Goal: Task Accomplishment & Management: Use online tool/utility

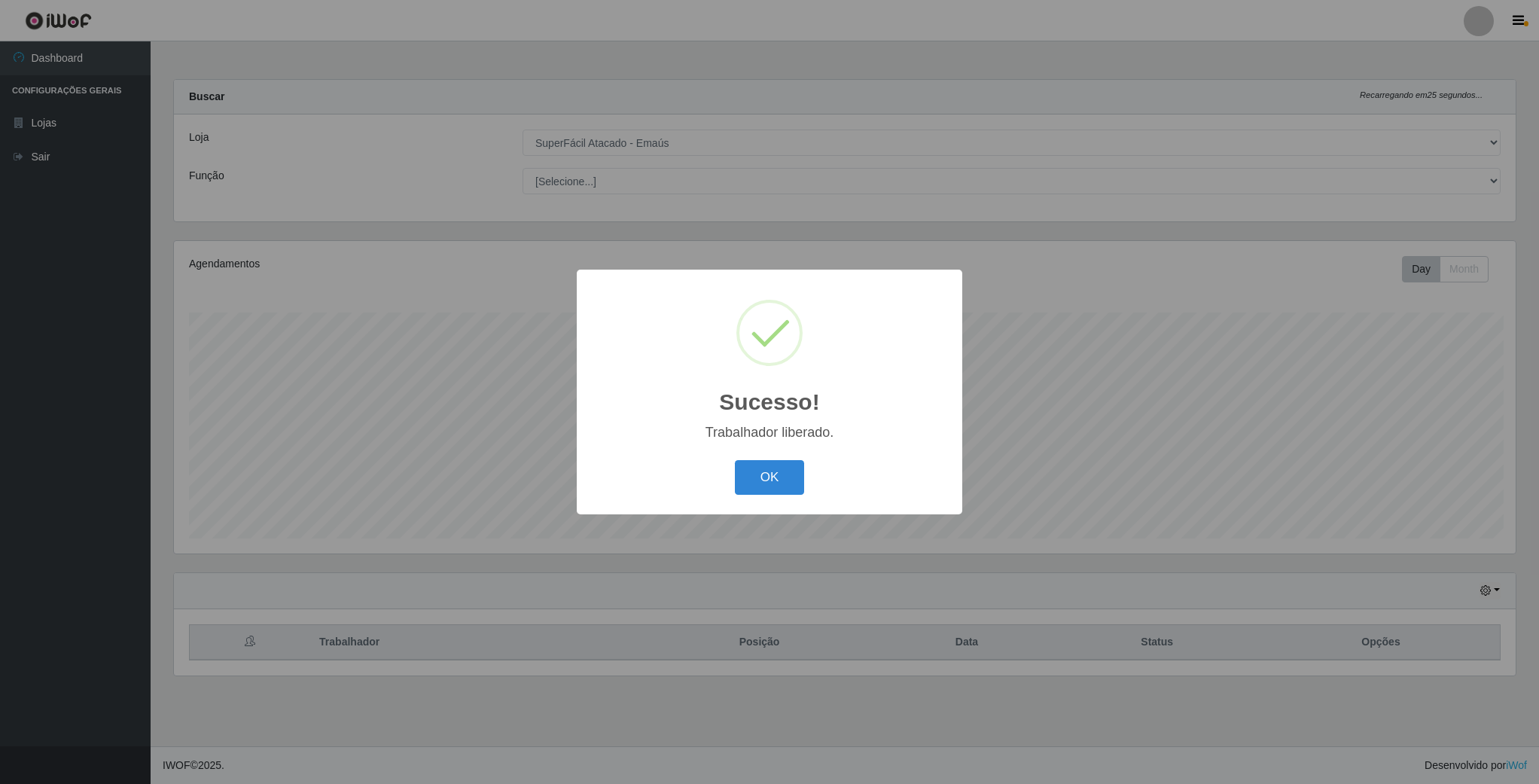
select select "407"
click at [777, 479] on button "OK" at bounding box center [770, 477] width 70 height 35
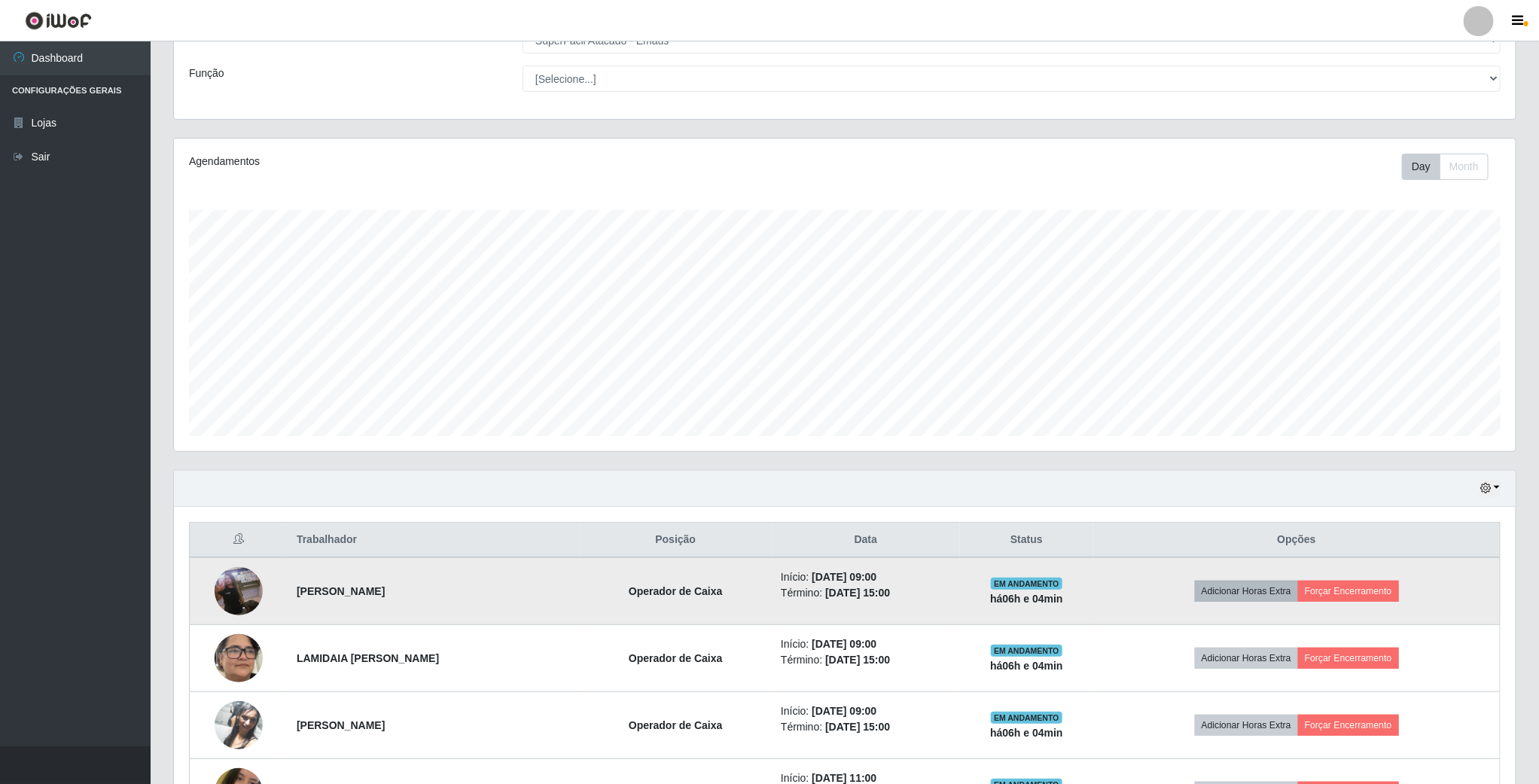
scroll to position [225, 0]
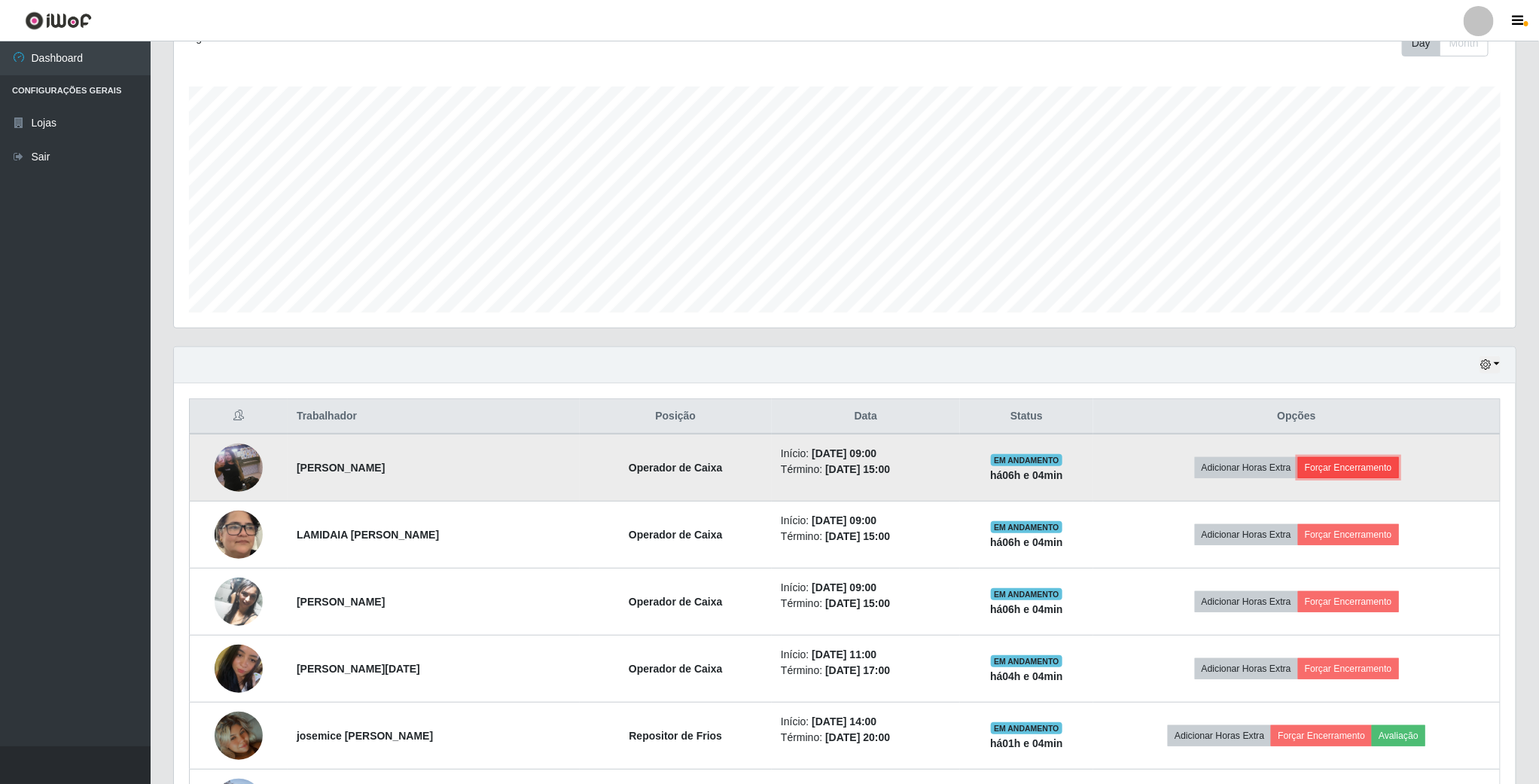
click at [1343, 470] on button "Forçar Encerramento" at bounding box center [1348, 467] width 101 height 22
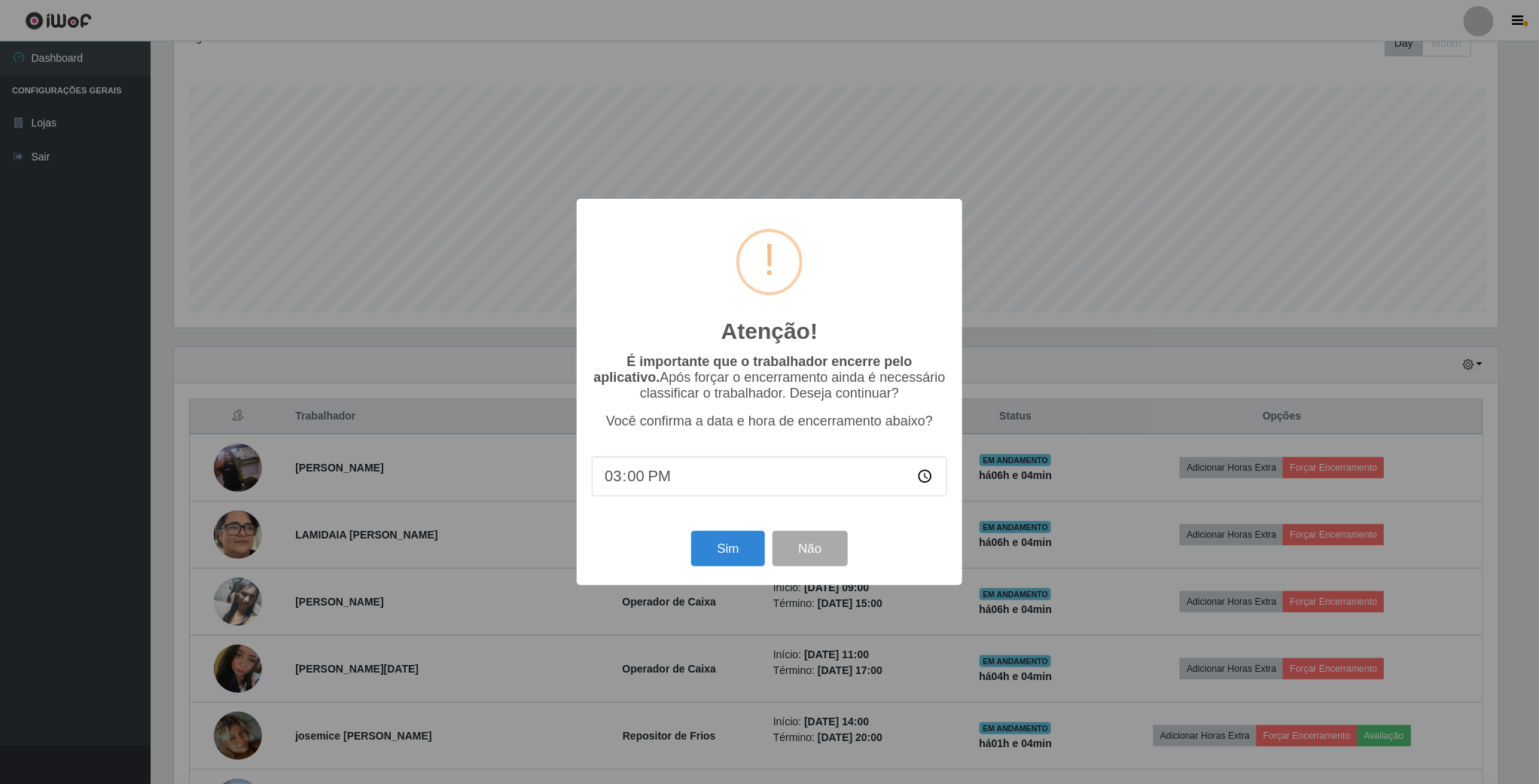
scroll to position [314, 1328]
click at [749, 547] on button "Sim" at bounding box center [729, 549] width 74 height 35
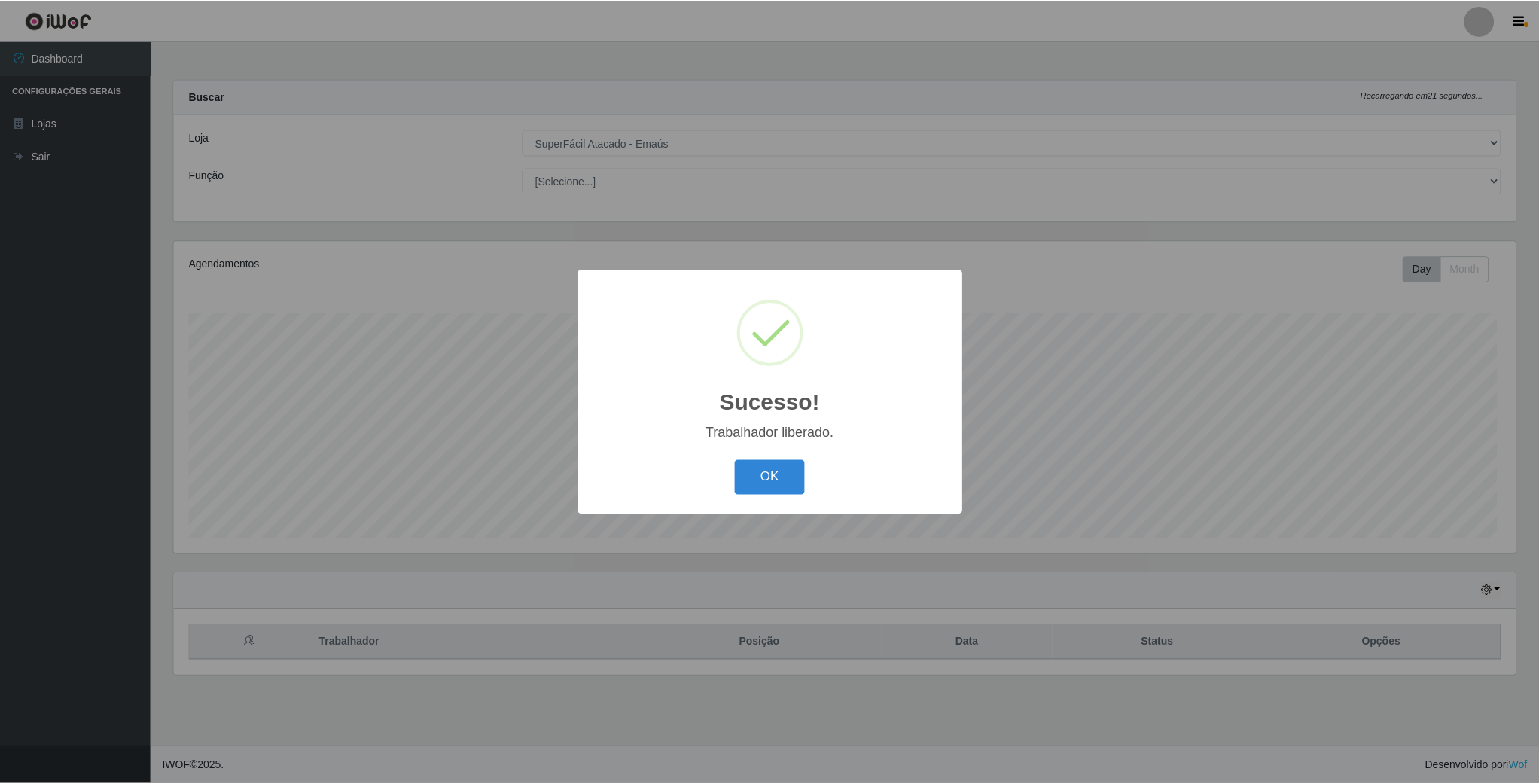
scroll to position [314, 1344]
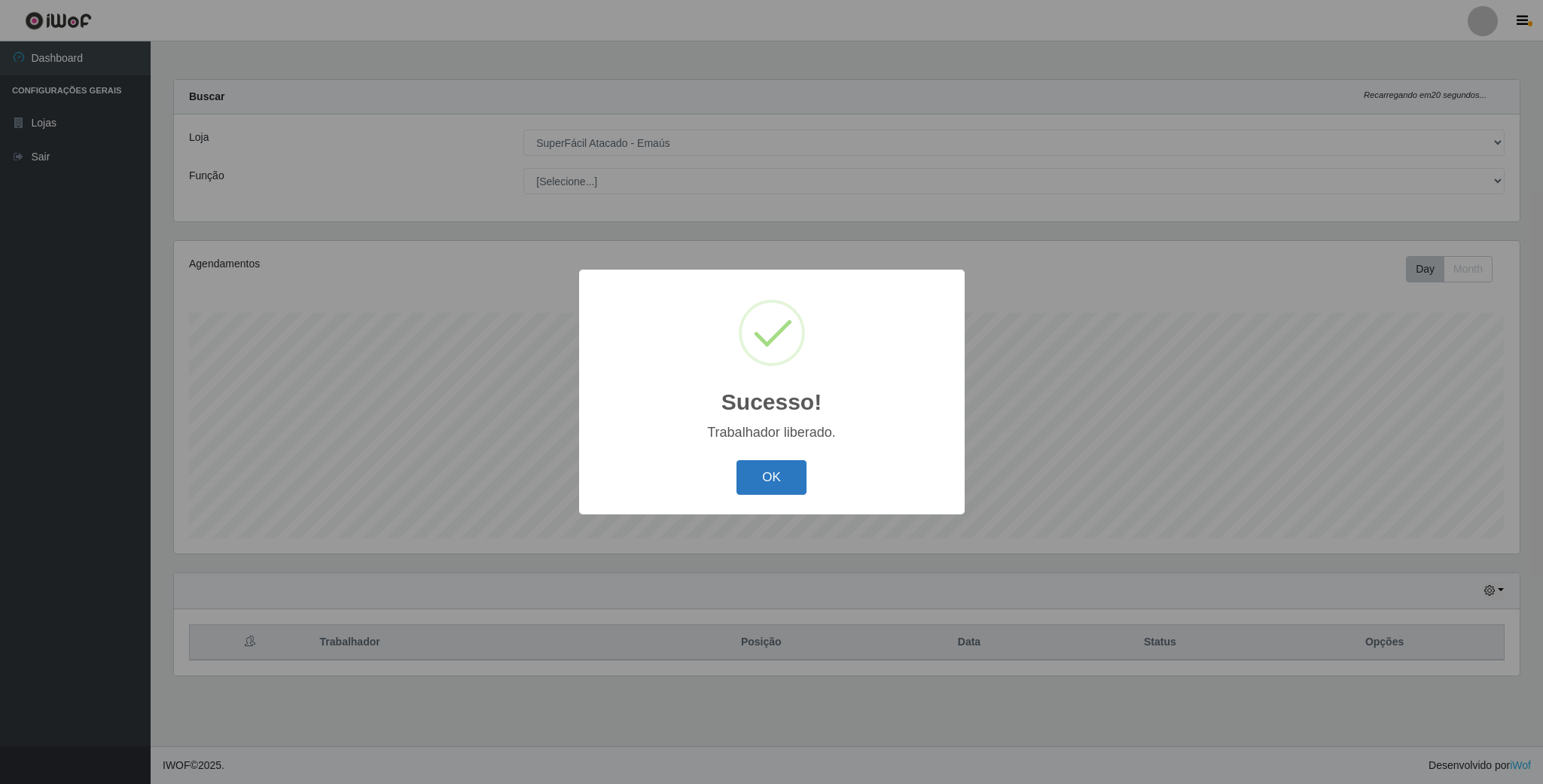
click at [781, 468] on button "OK" at bounding box center [771, 477] width 70 height 35
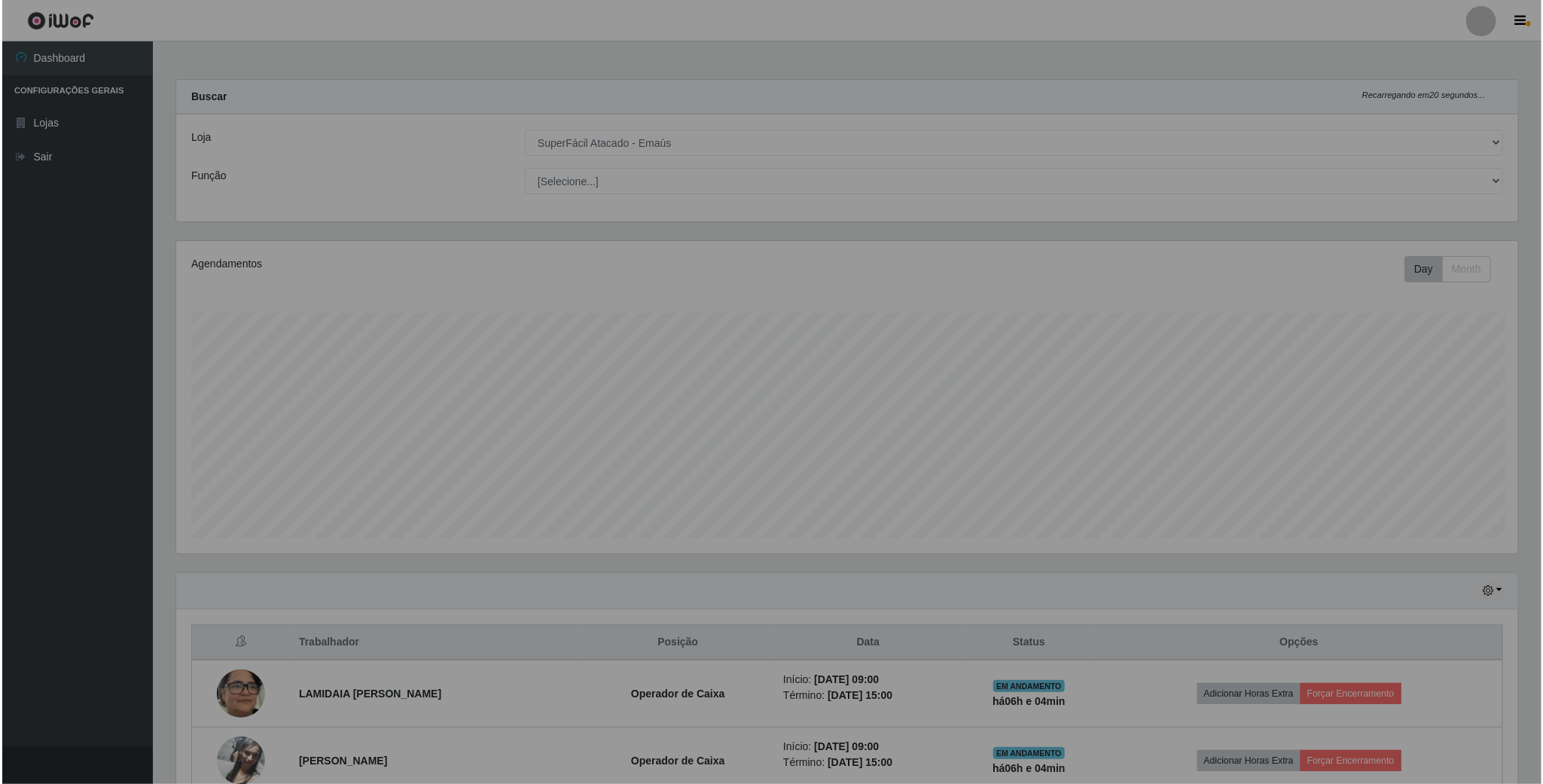
scroll to position [752492, 751696]
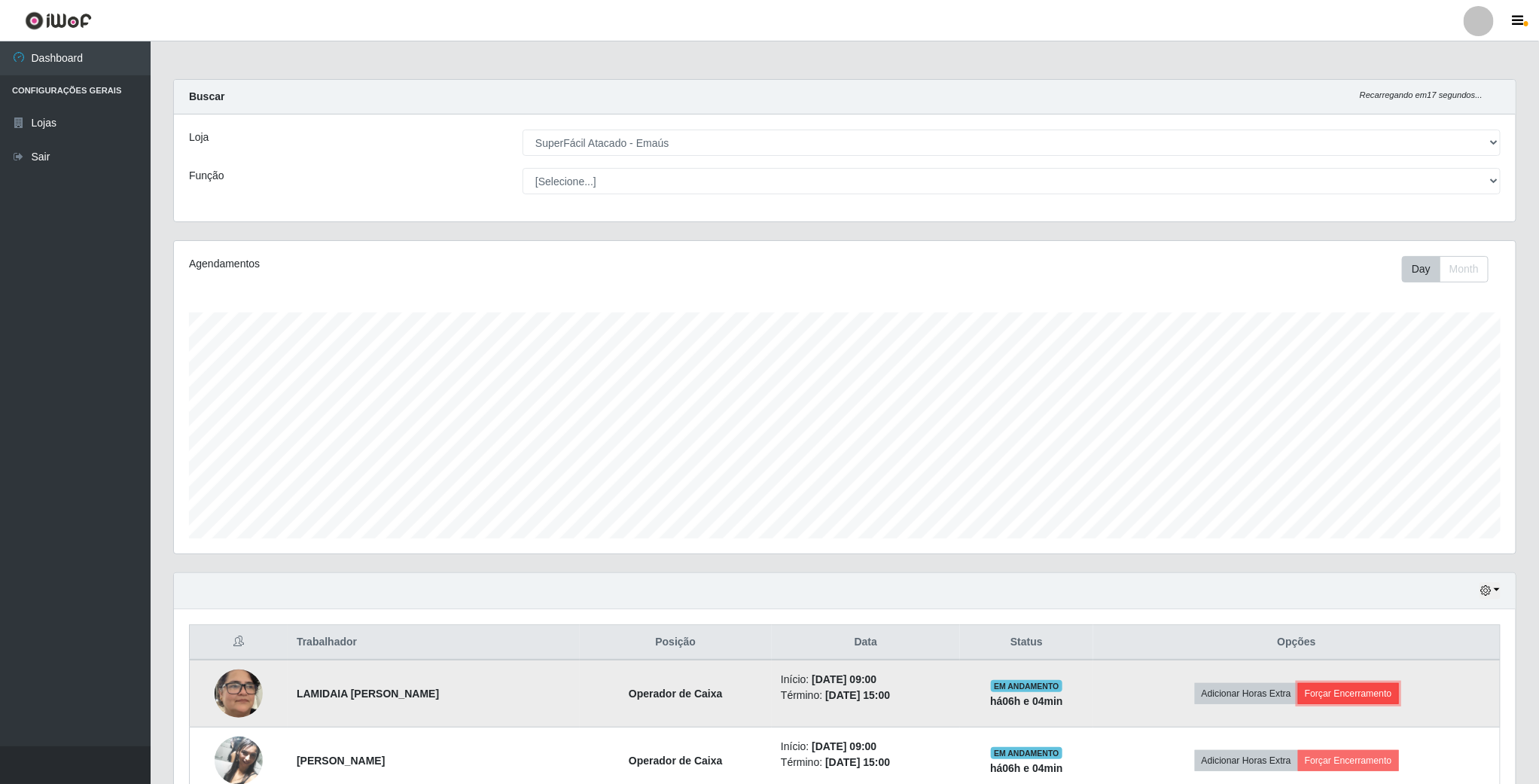
click at [1347, 696] on button "Forçar Encerramento" at bounding box center [1348, 694] width 101 height 22
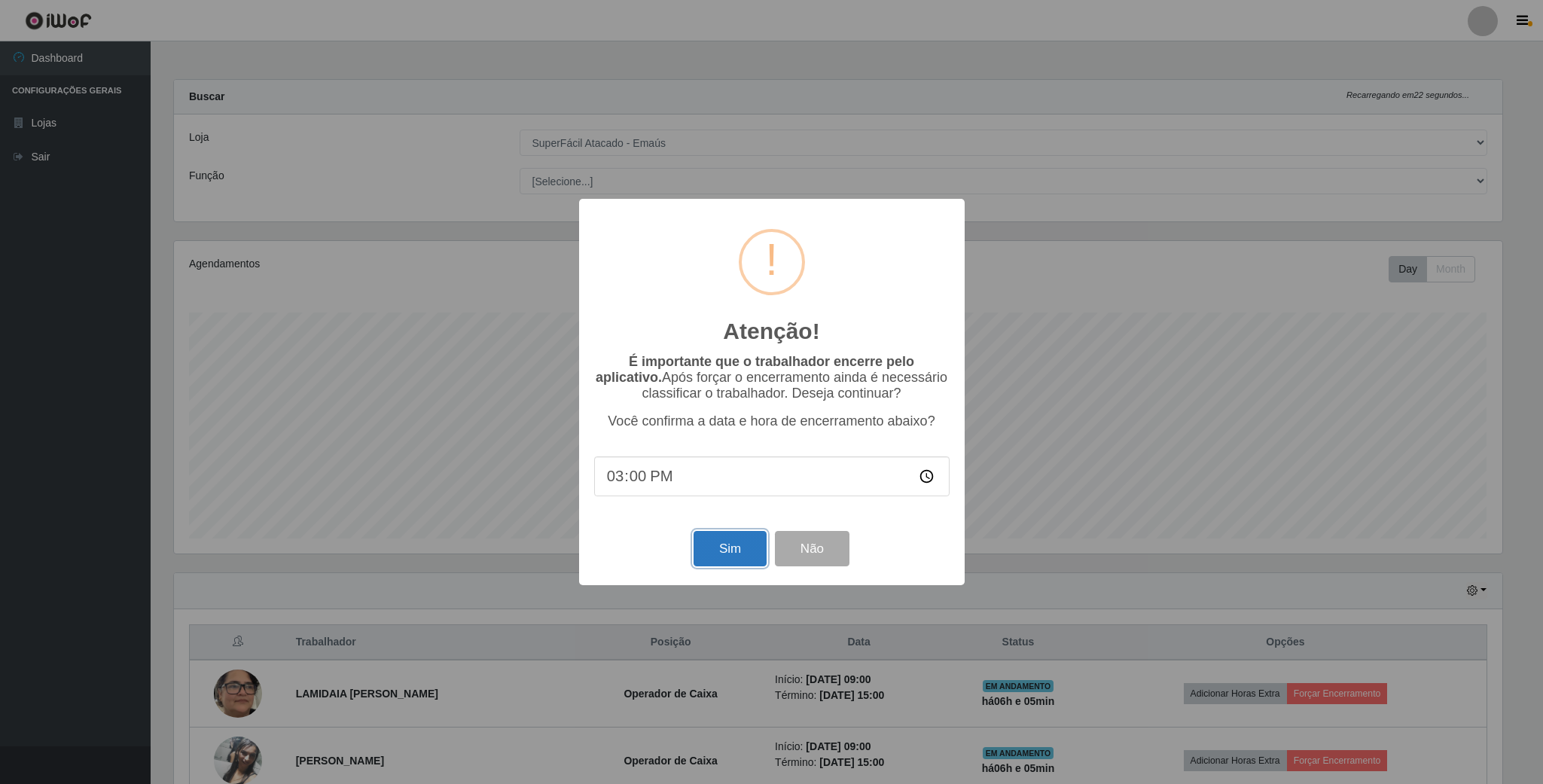
click at [737, 552] on button "Sim" at bounding box center [729, 549] width 74 height 35
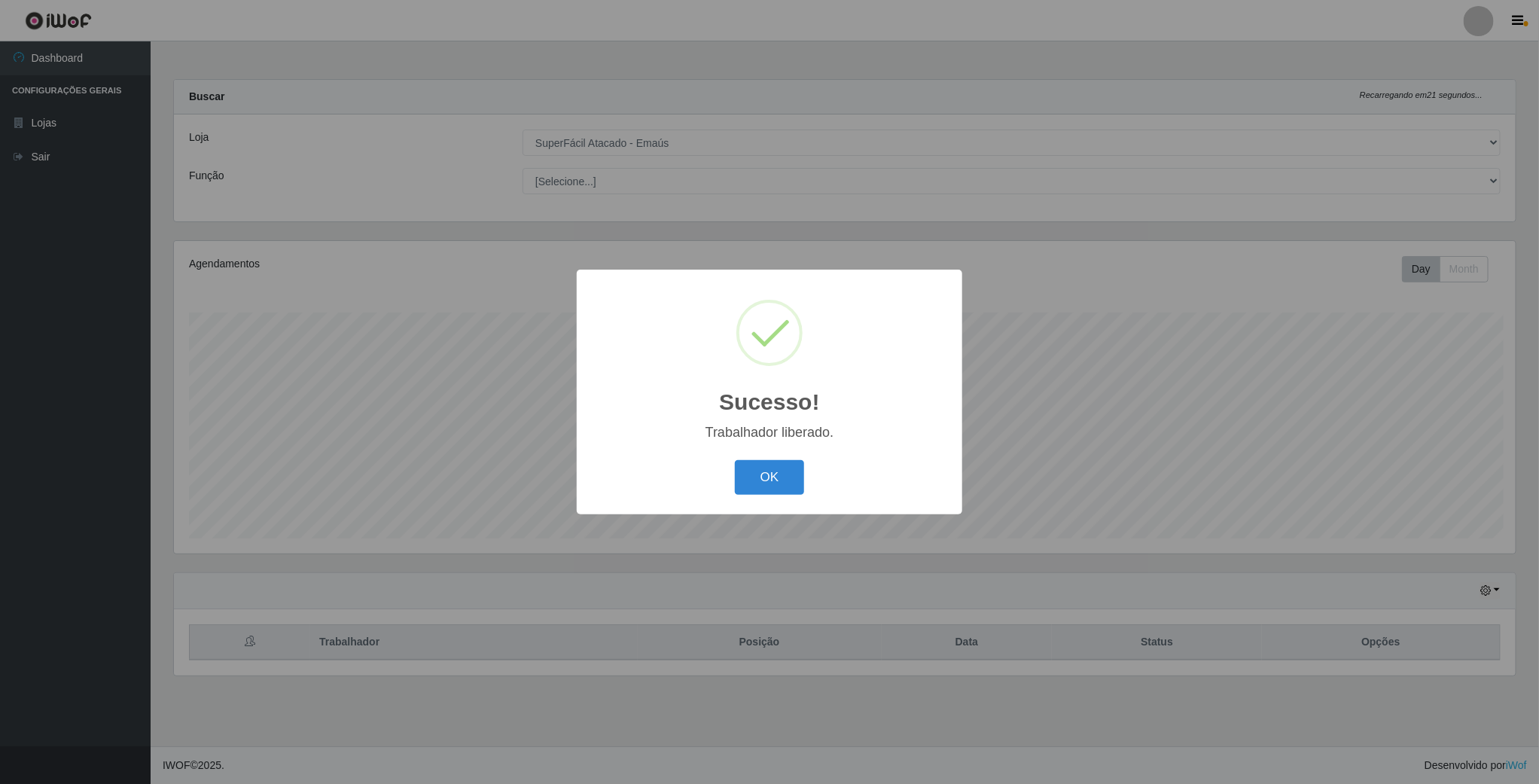
scroll to position [314, 1344]
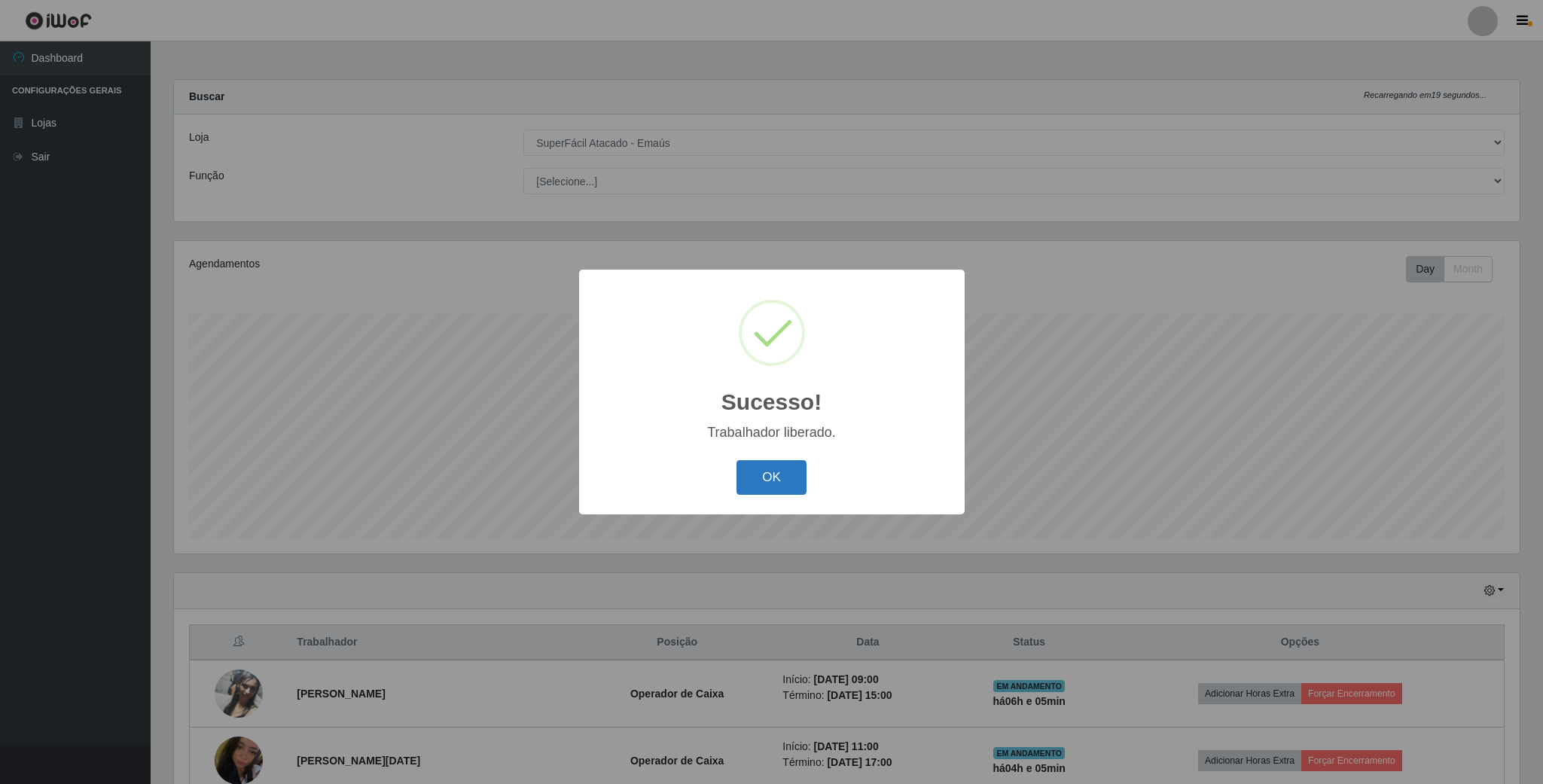
click at [784, 491] on button "OK" at bounding box center [771, 477] width 70 height 35
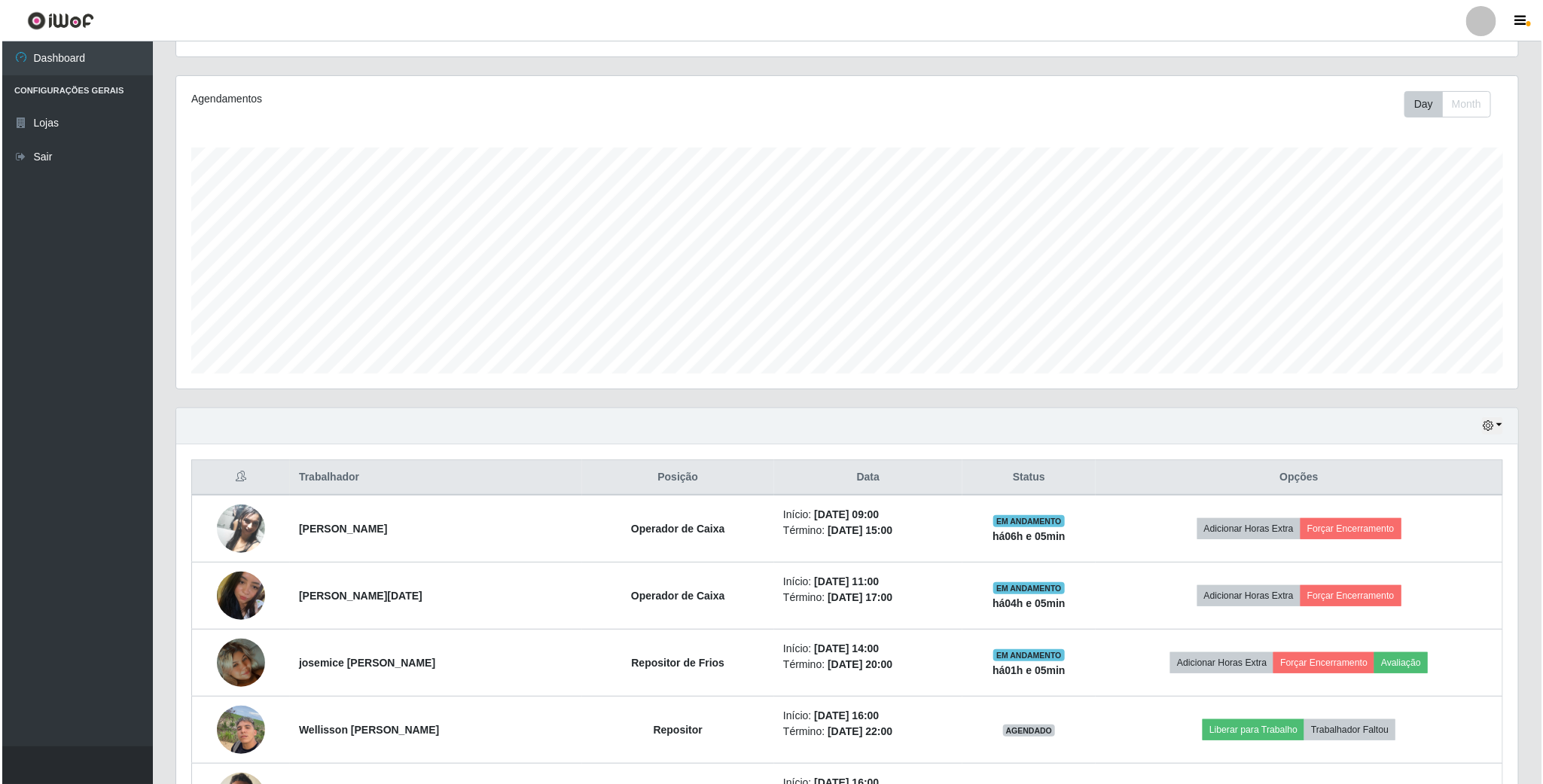
scroll to position [225, 0]
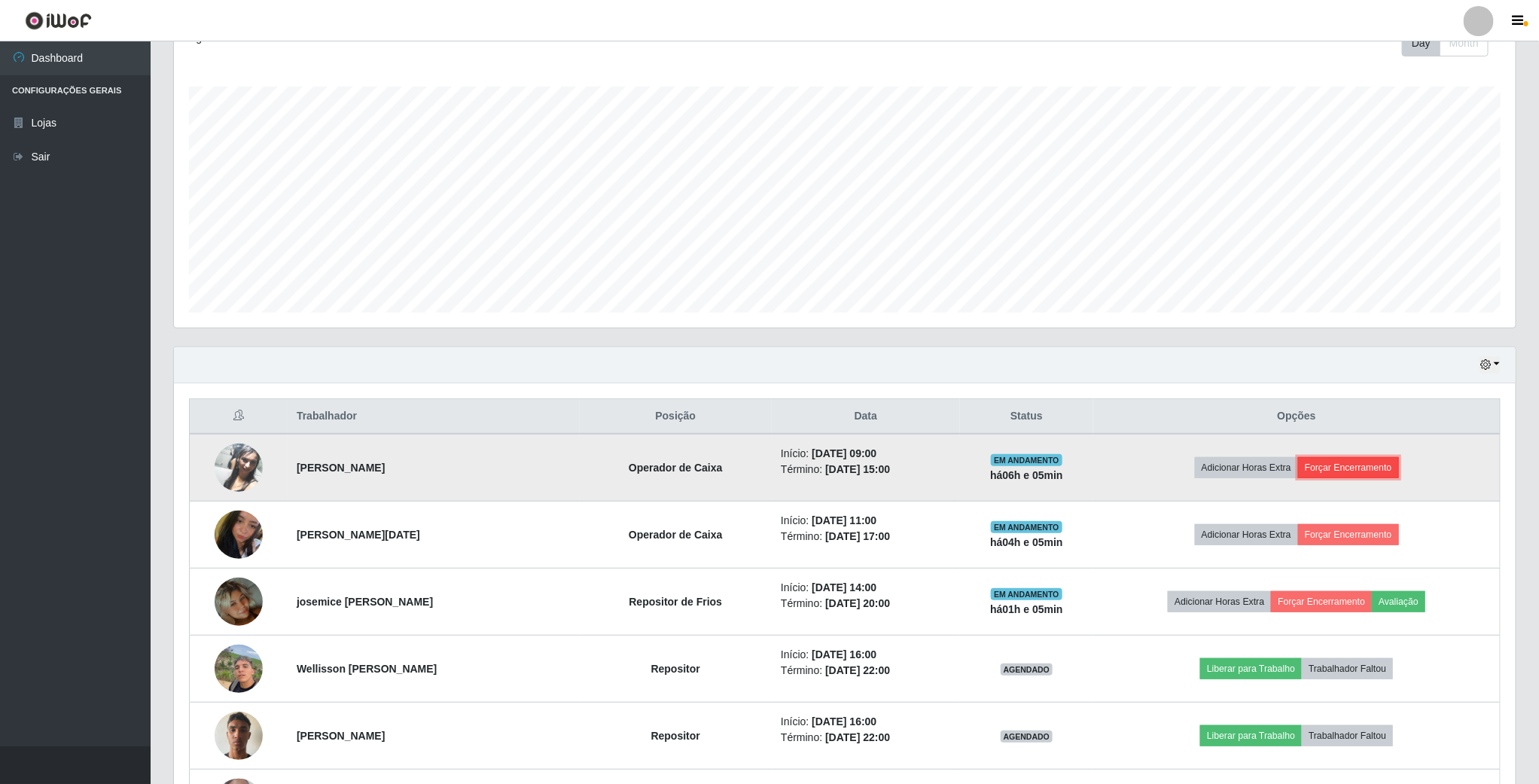
click at [1365, 470] on button "Forçar Encerramento" at bounding box center [1348, 467] width 101 height 22
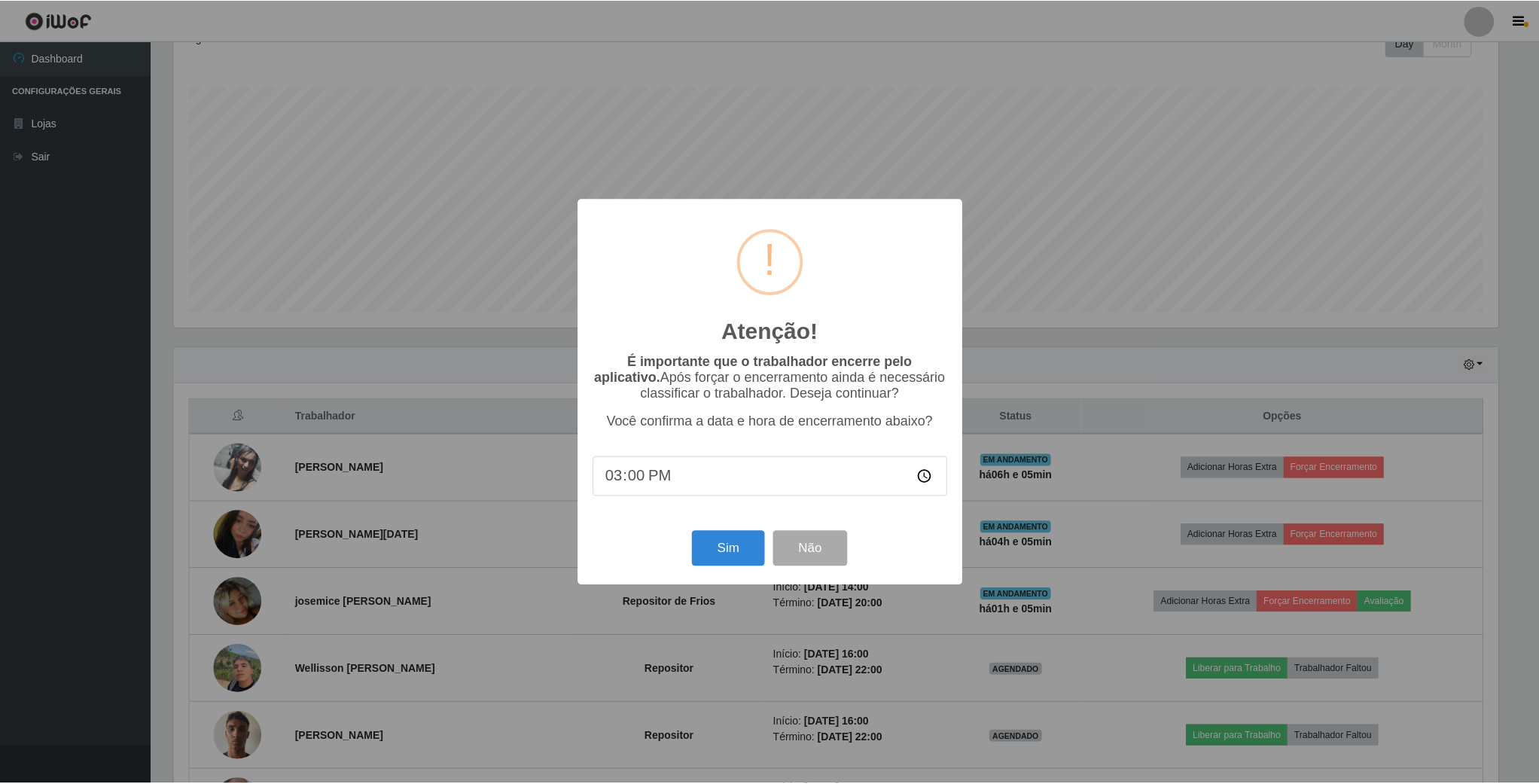
scroll to position [314, 1328]
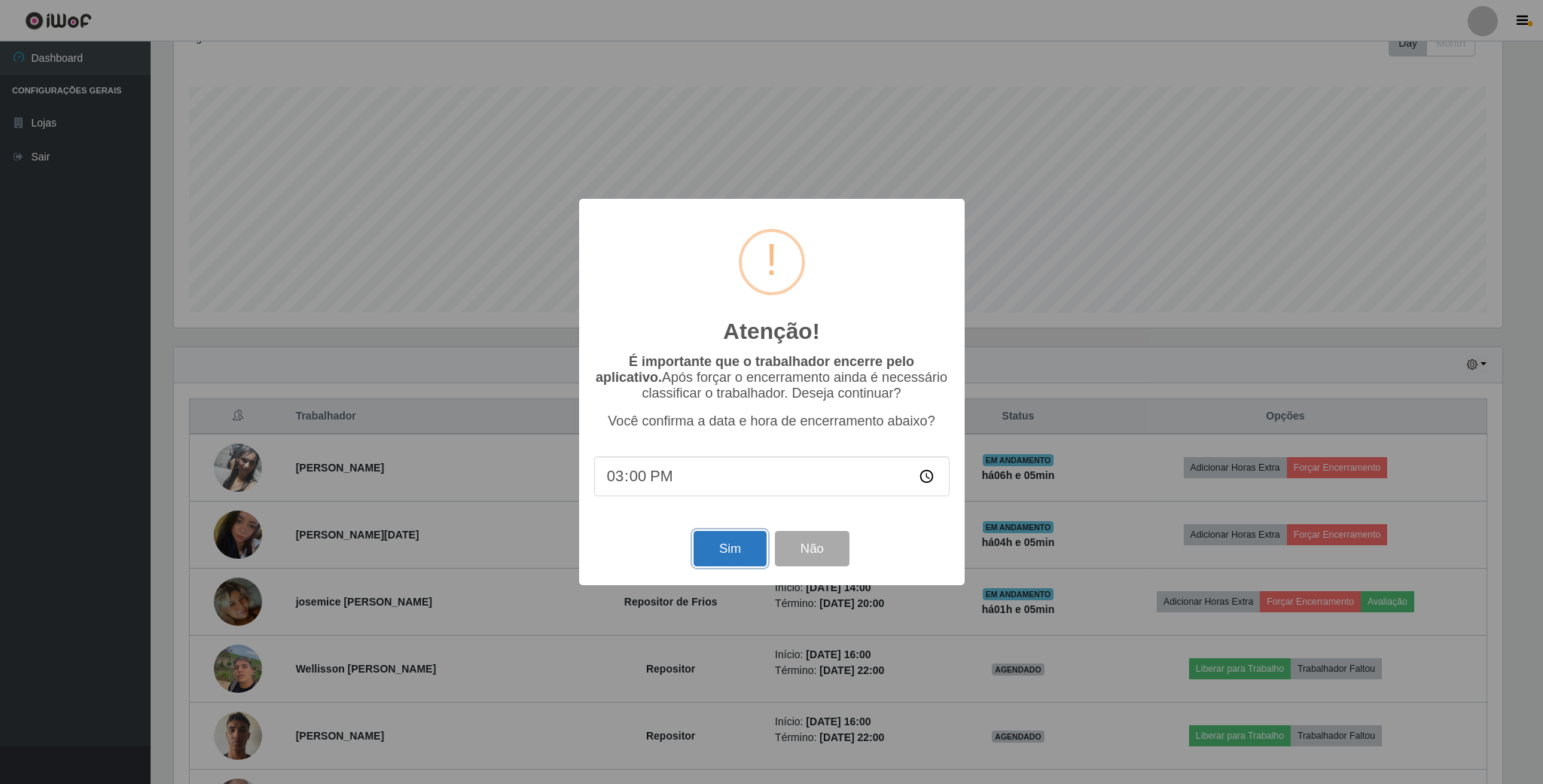
click at [732, 561] on button "Sim" at bounding box center [729, 549] width 74 height 35
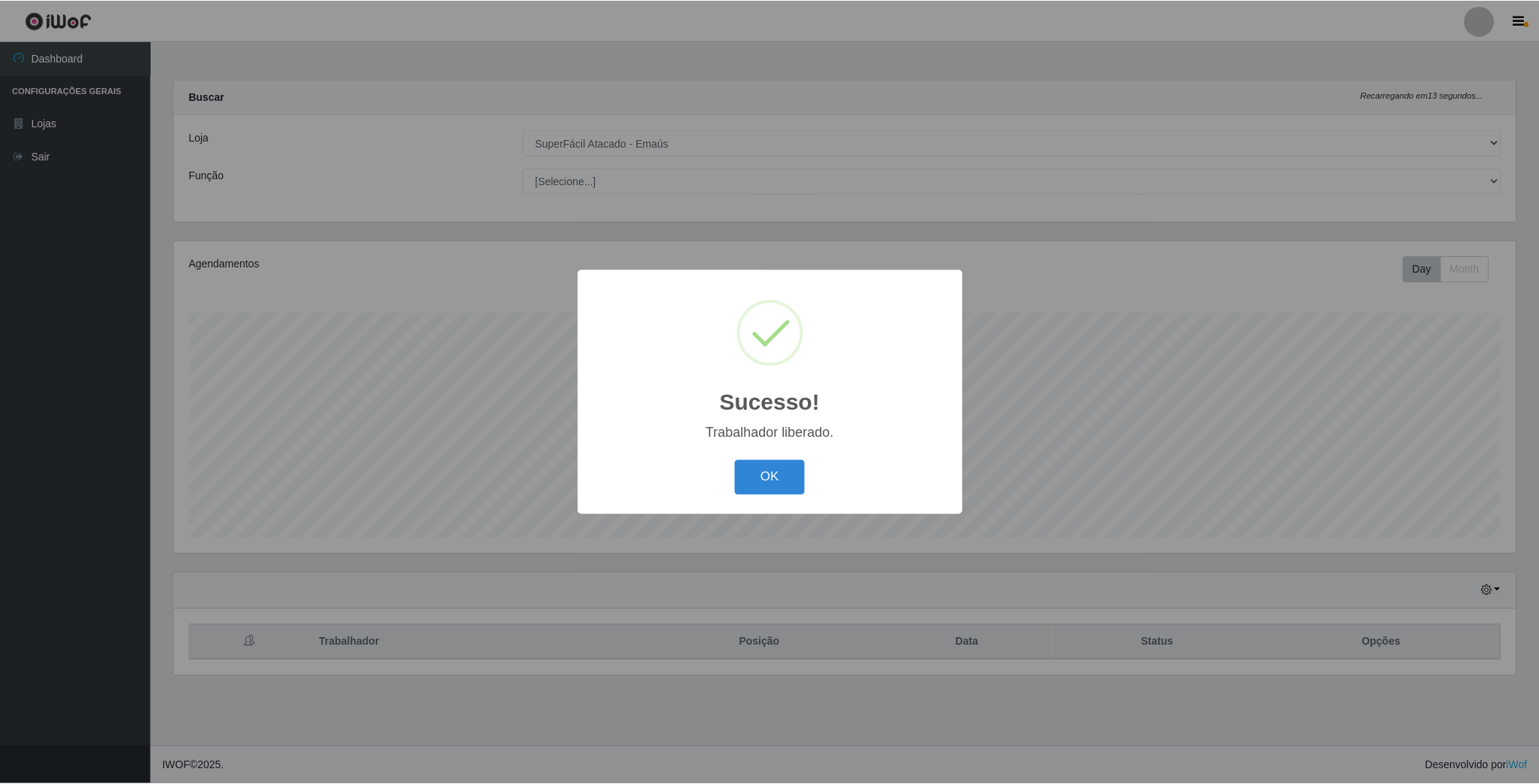
scroll to position [314, 1344]
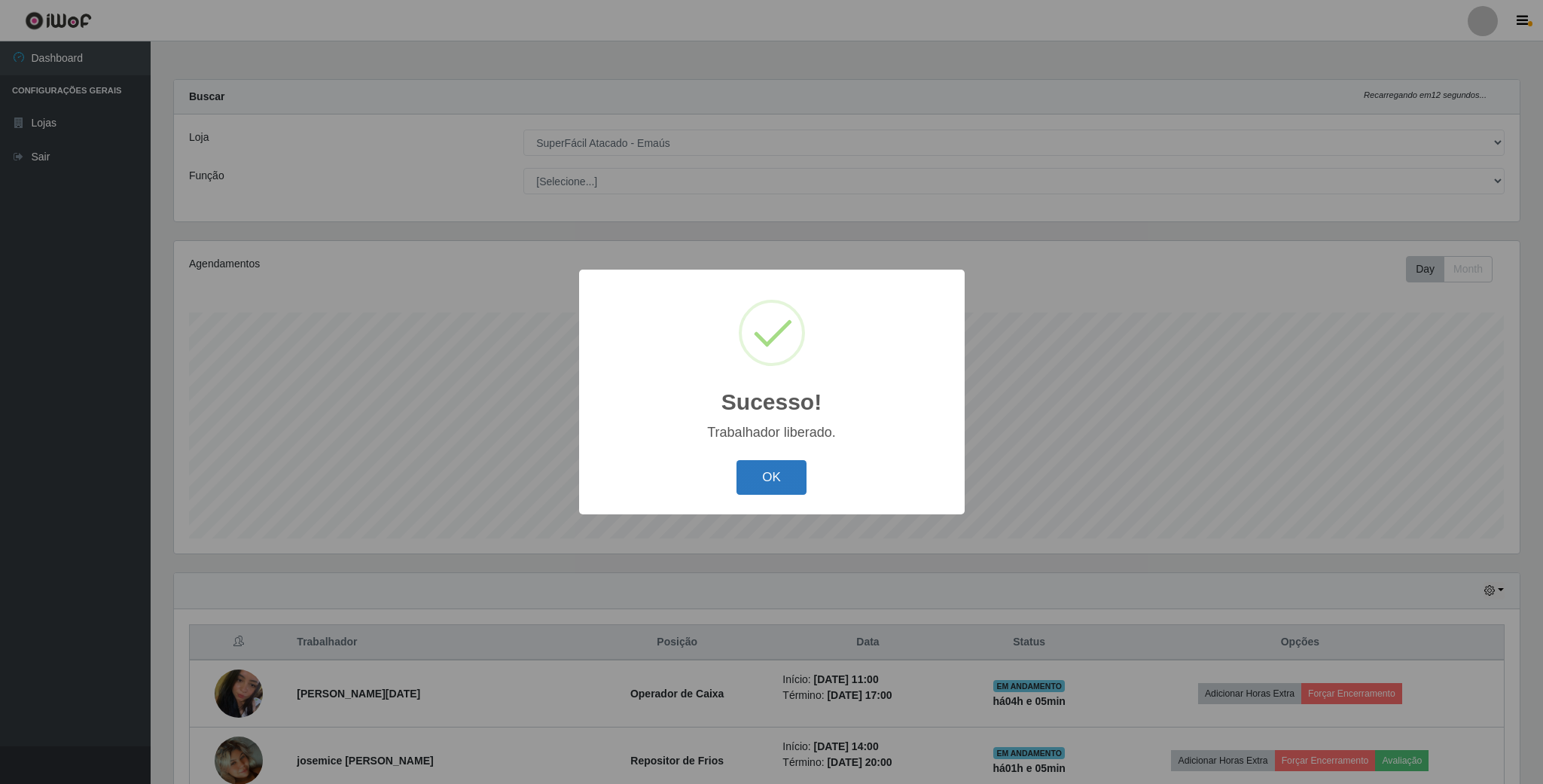
click at [779, 466] on button "OK" at bounding box center [771, 477] width 70 height 35
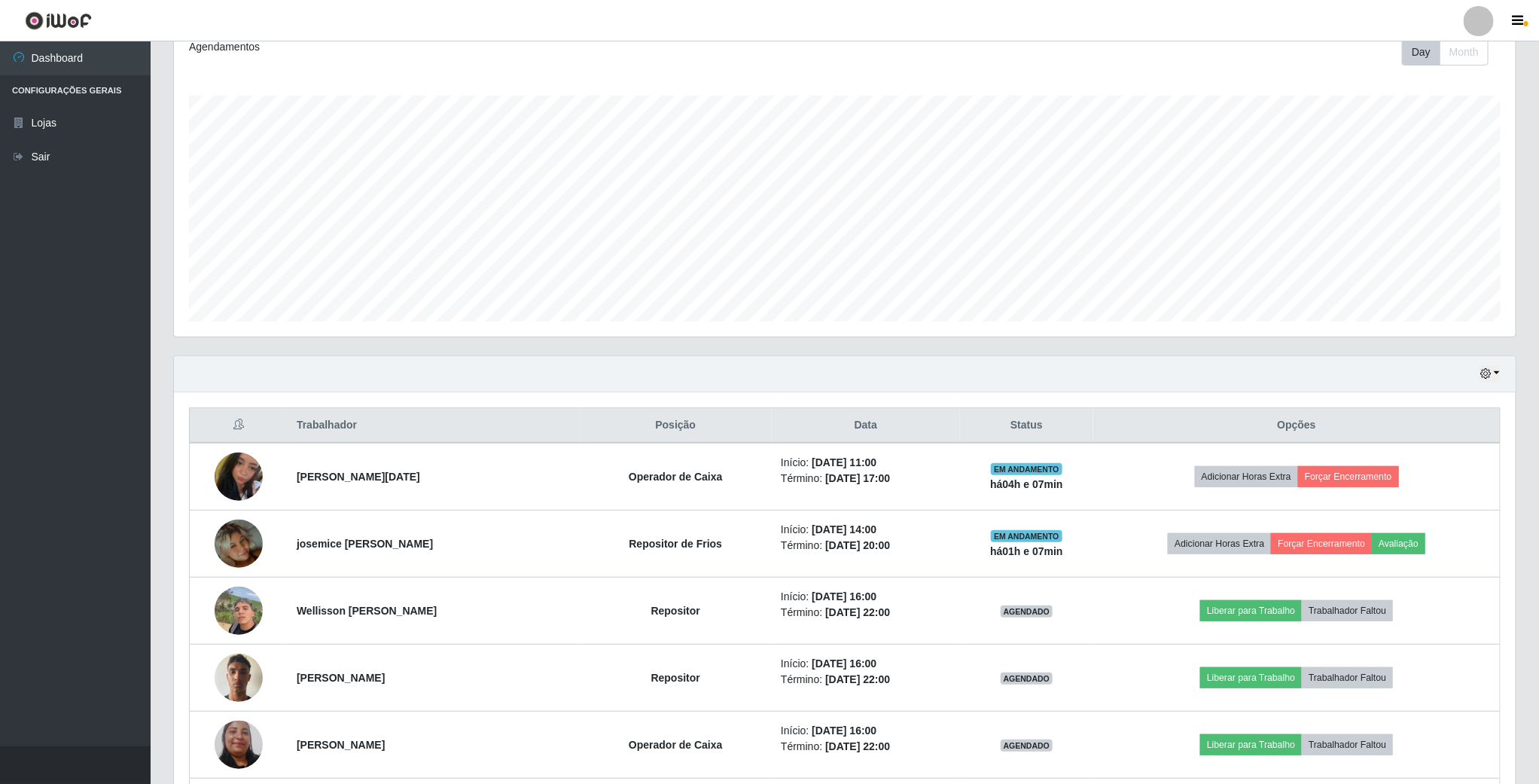
scroll to position [225, 0]
